Goal: Task Accomplishment & Management: Manage account settings

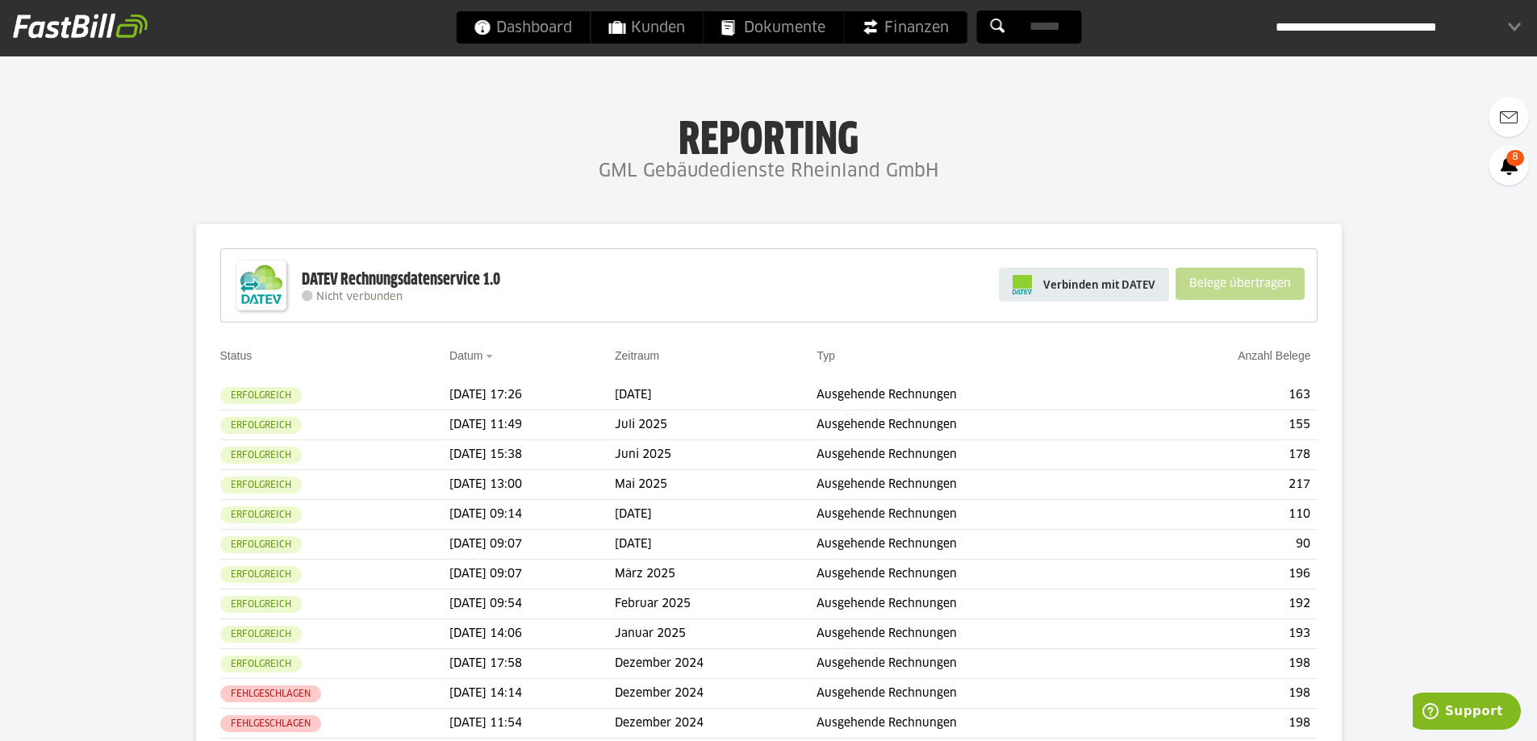
click at [1111, 289] on span "Verbinden mit DATEV" at bounding box center [1099, 285] width 112 height 16
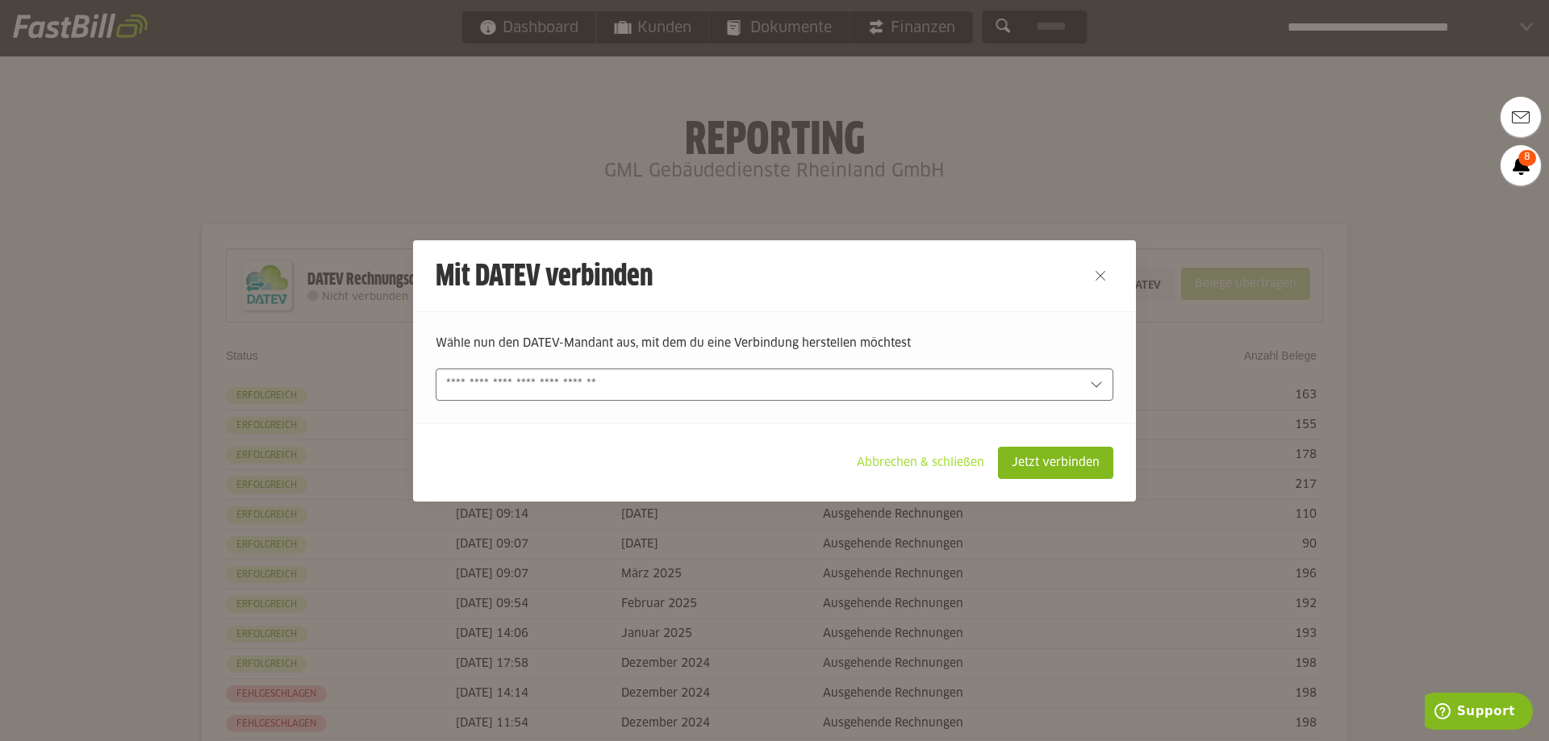
click at [931, 456] on slot "Abbrechen & schließen" at bounding box center [920, 463] width 153 height 31
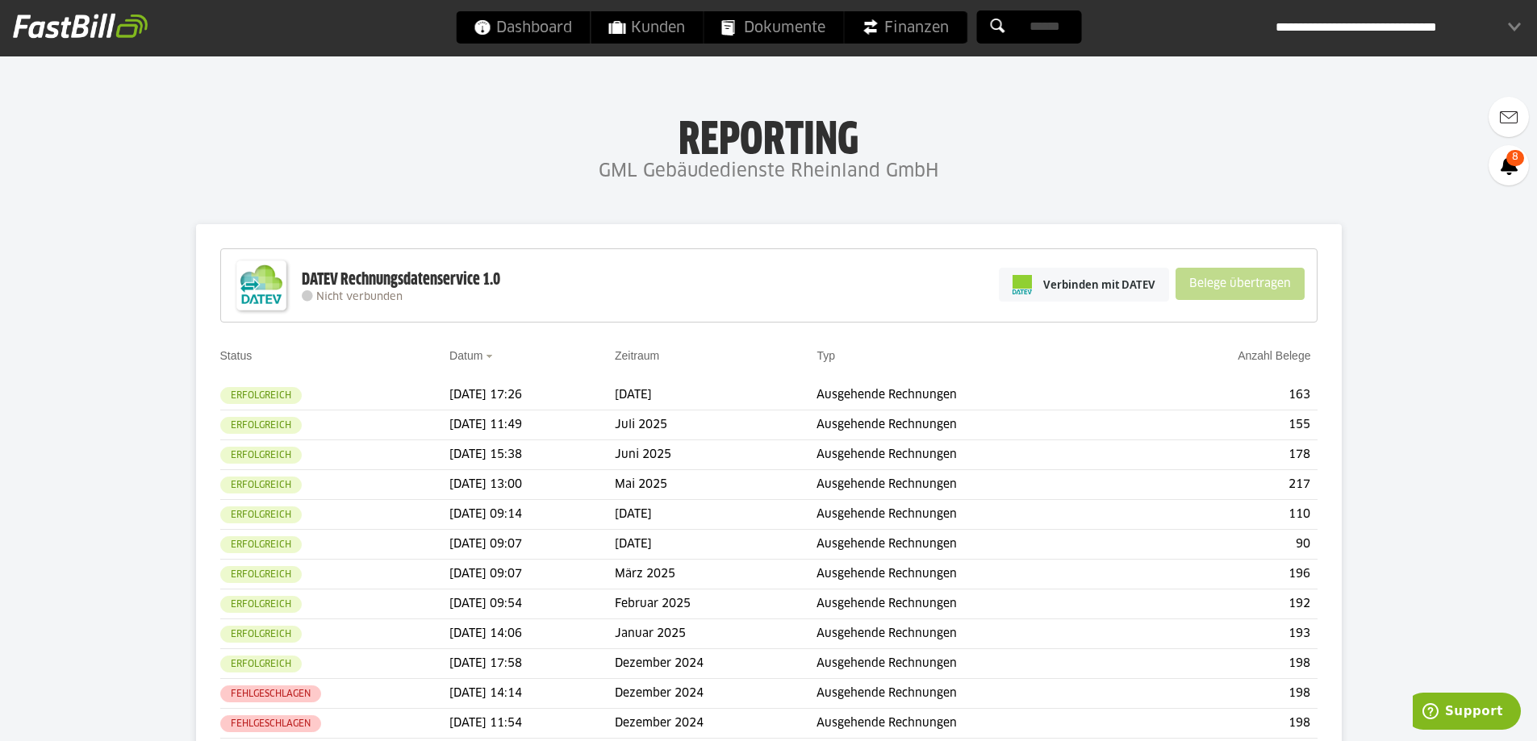
click at [1419, 18] on div "**********" at bounding box center [1397, 27] width 245 height 32
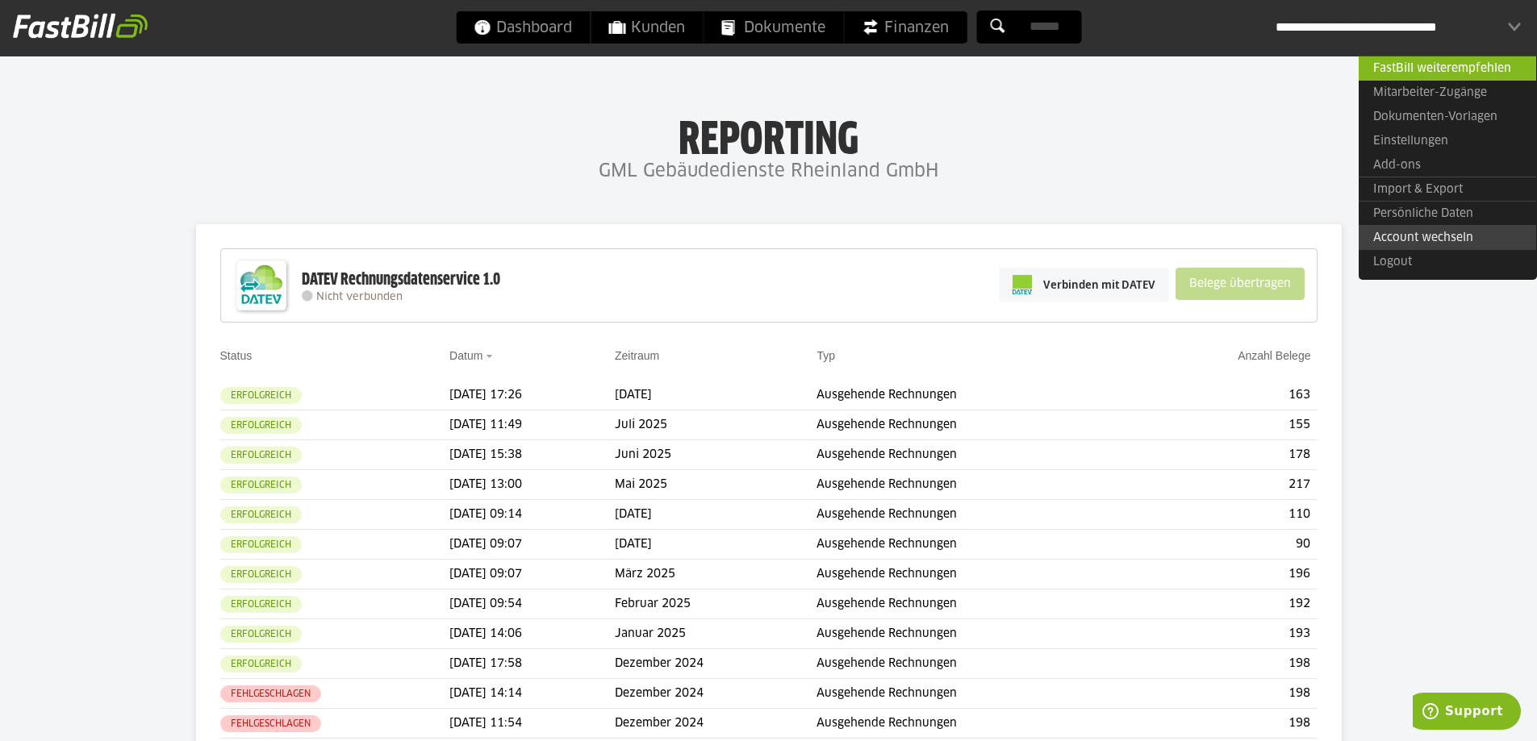
click at [1409, 237] on link "Account wechseln" at bounding box center [1446, 237] width 177 height 25
